Goal: Task Accomplishment & Management: Use online tool/utility

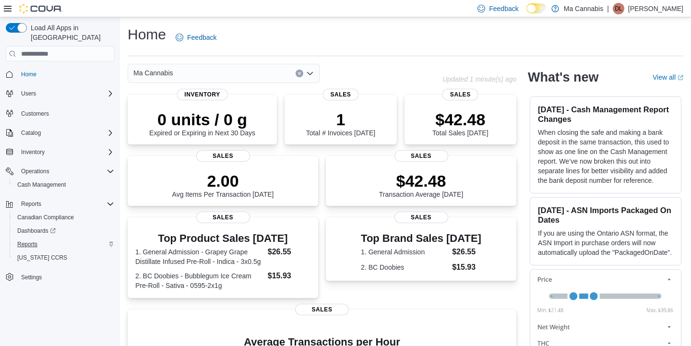
click at [30, 240] on span "Reports" at bounding box center [27, 244] width 20 height 8
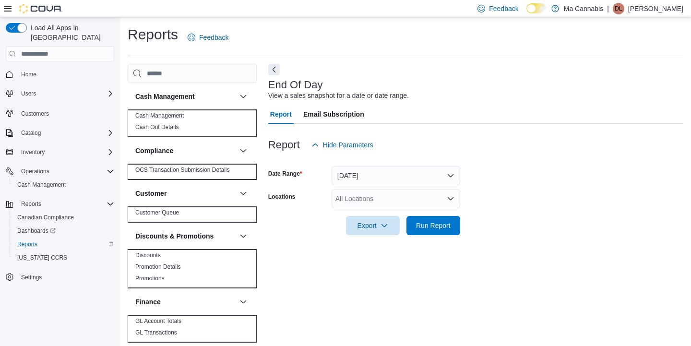
scroll to position [4, 0]
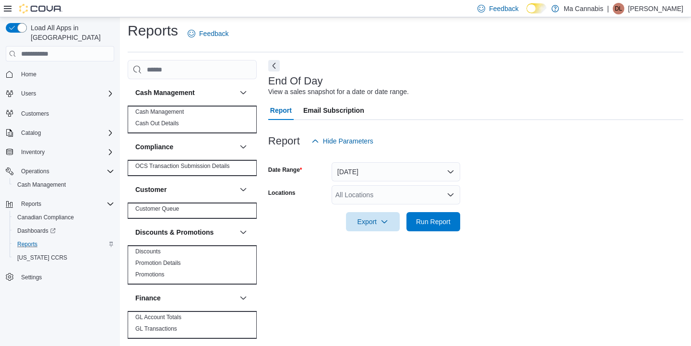
click at [385, 174] on button "Today" at bounding box center [395, 171] width 129 height 19
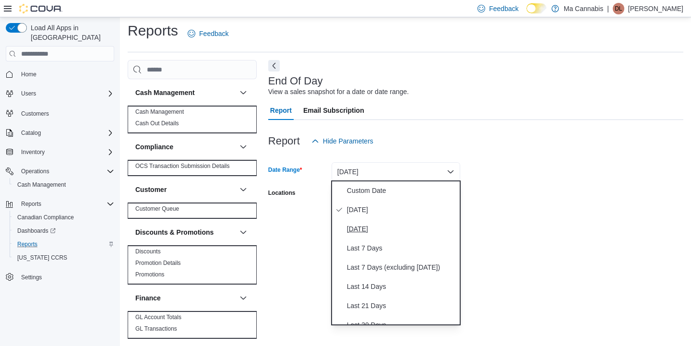
click at [366, 229] on span "Yesterday" at bounding box center [401, 229] width 109 height 12
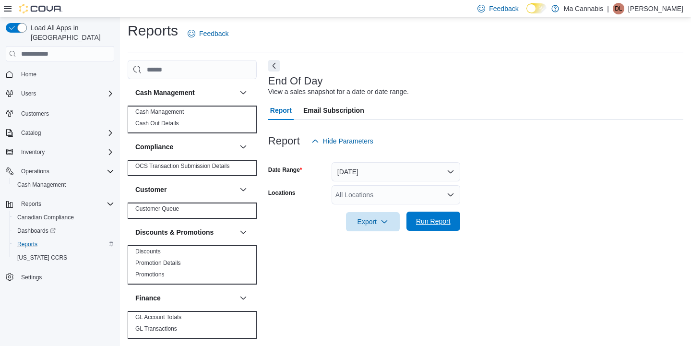
click at [429, 218] on span "Run Report" at bounding box center [433, 221] width 35 height 10
